Goal: Information Seeking & Learning: Learn about a topic

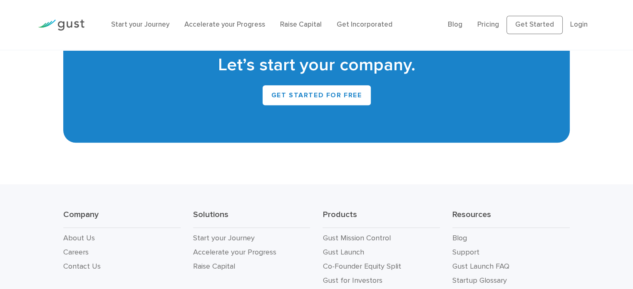
scroll to position [3768, 0]
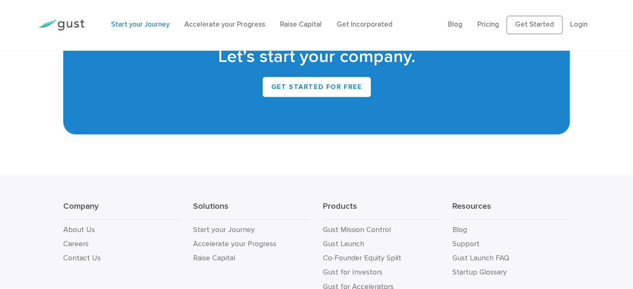
click at [135, 26] on link "Start your Journey" at bounding box center [140, 24] width 58 height 8
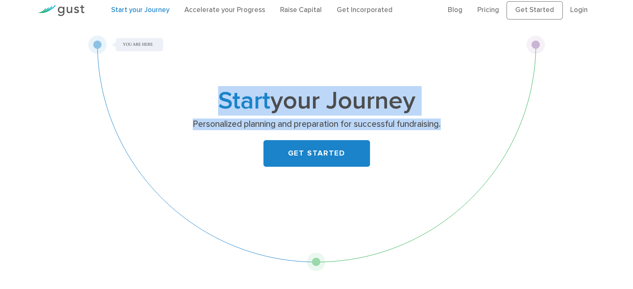
drag, startPoint x: 95, startPoint y: 48, endPoint x: 197, endPoint y: 206, distance: 188.1
click at [197, 206] on div "Start your Journey Personalized planning and preparation for successful fundrai…" at bounding box center [316, 153] width 457 height 236
click at [97, 38] on div "Start your Journey Personalized planning and preparation for successful fundrai…" at bounding box center [316, 153] width 457 height 236
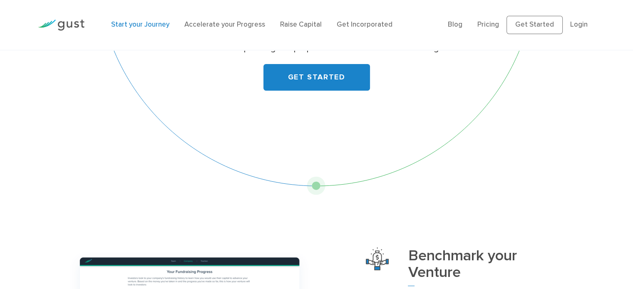
scroll to position [92, 0]
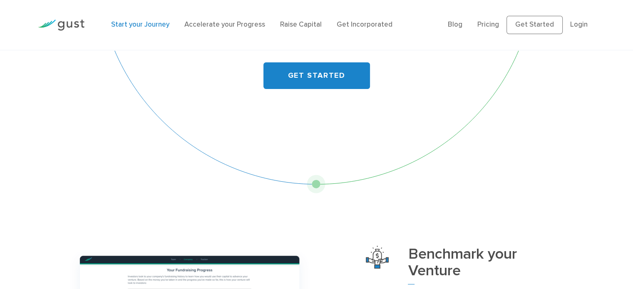
click at [320, 181] on div "Start your Journey Personalized planning and preparation for successful fundrai…" at bounding box center [316, 76] width 457 height 236
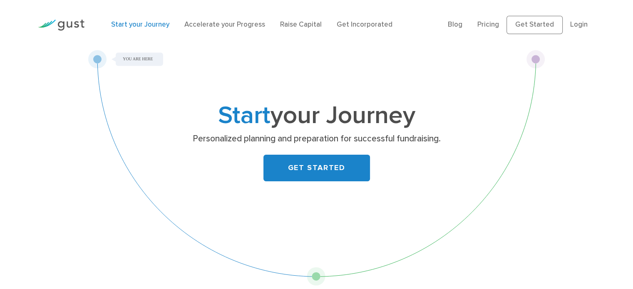
click at [532, 57] on div "Start your Journey Personalized planning and preparation for successful fundrai…" at bounding box center [316, 168] width 457 height 236
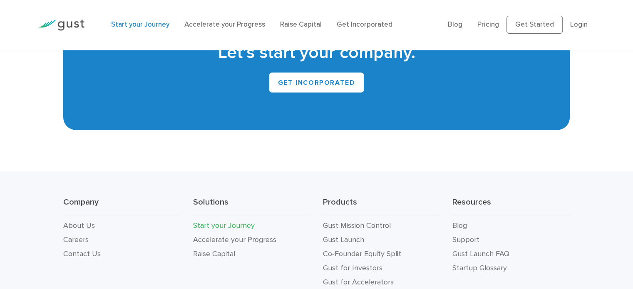
scroll to position [1642, 0]
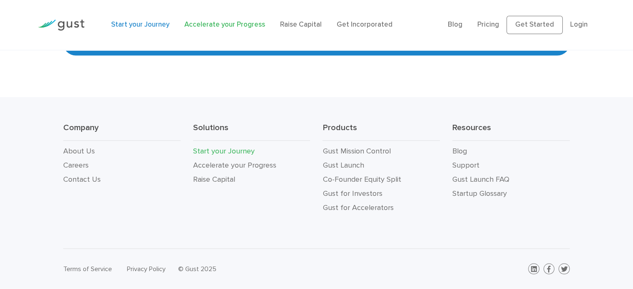
click at [224, 27] on link "Accelerate your Progress" at bounding box center [224, 24] width 81 height 8
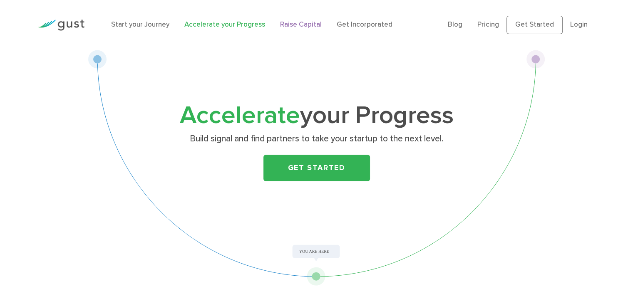
click at [308, 23] on link "Raise Capital" at bounding box center [301, 24] width 42 height 8
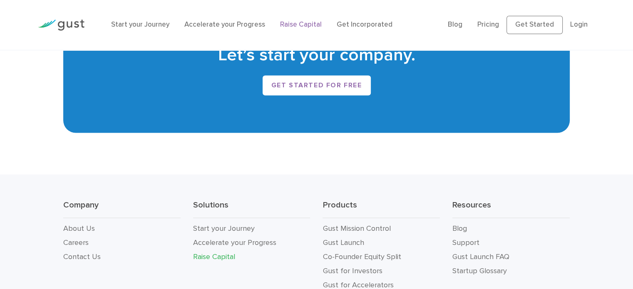
scroll to position [1532, 0]
